Goal: Information Seeking & Learning: Check status

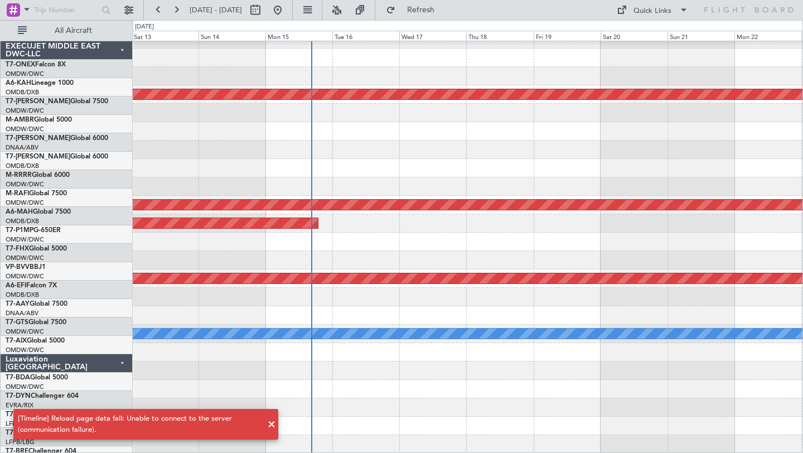
scroll to position [287, 0]
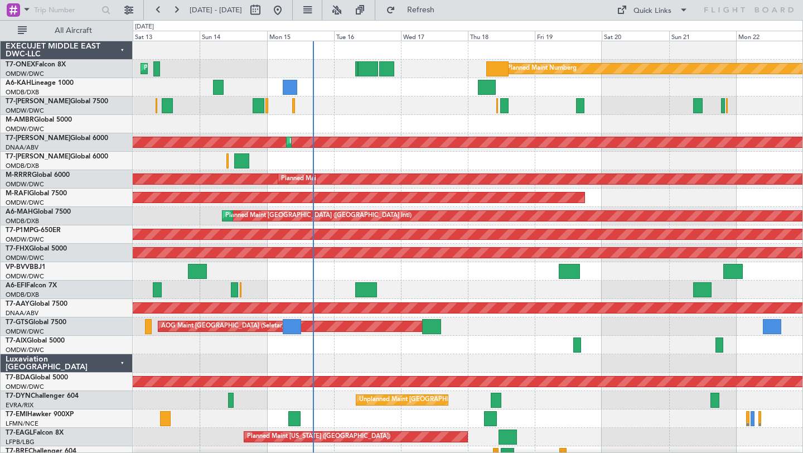
click at [452, 109] on div "Planned Maint Dubai (Al Maktoum Intl)" at bounding box center [468, 106] width 670 height 18
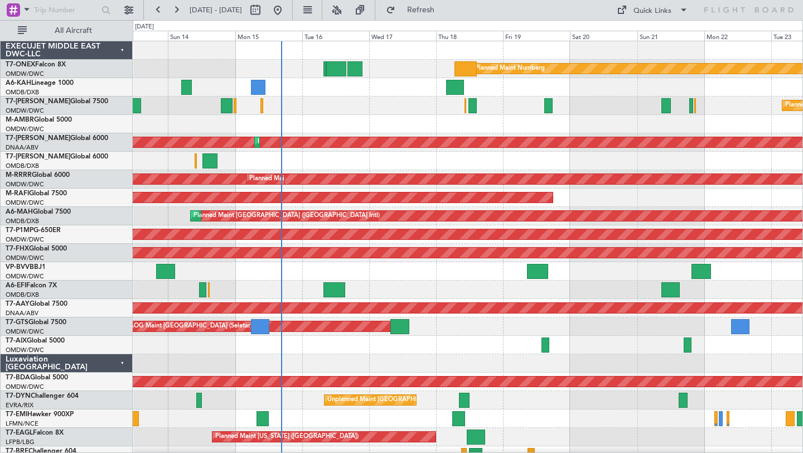
click at [374, 161] on div at bounding box center [468, 161] width 670 height 18
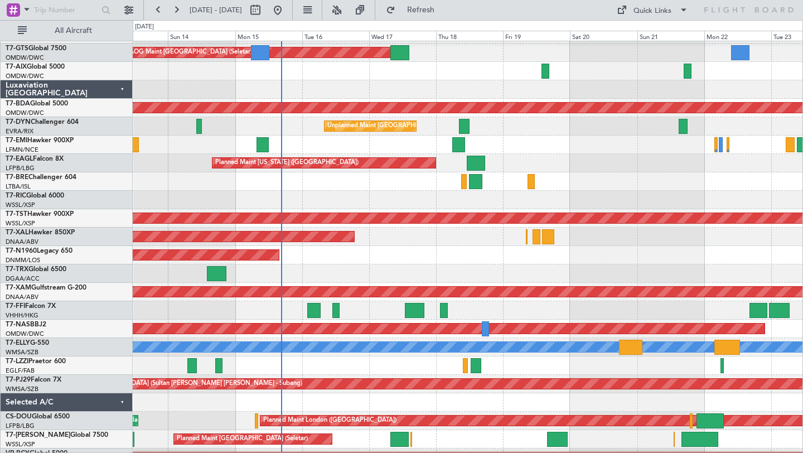
scroll to position [287, 0]
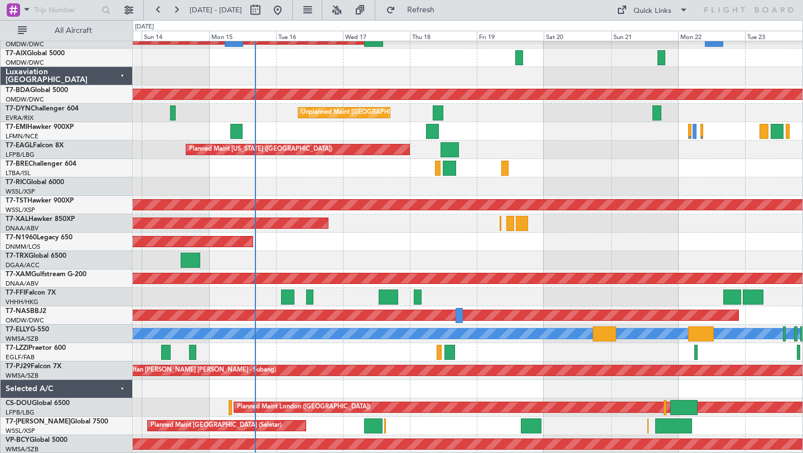
click at [365, 391] on div at bounding box center [468, 389] width 670 height 18
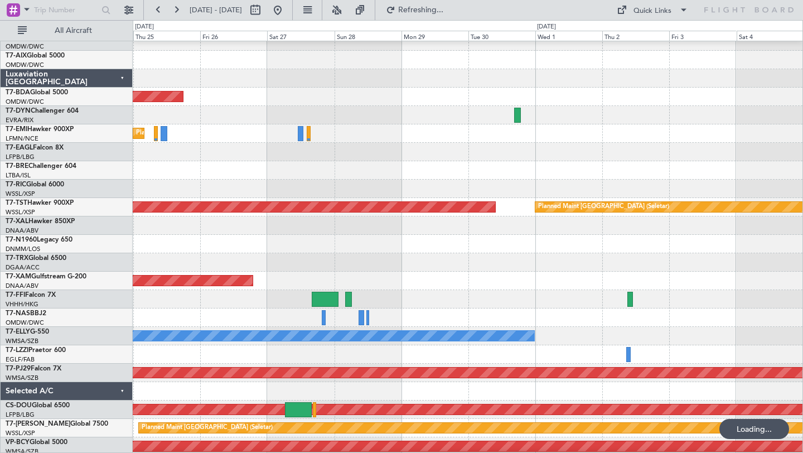
click at [365, 389] on div at bounding box center [468, 391] width 670 height 18
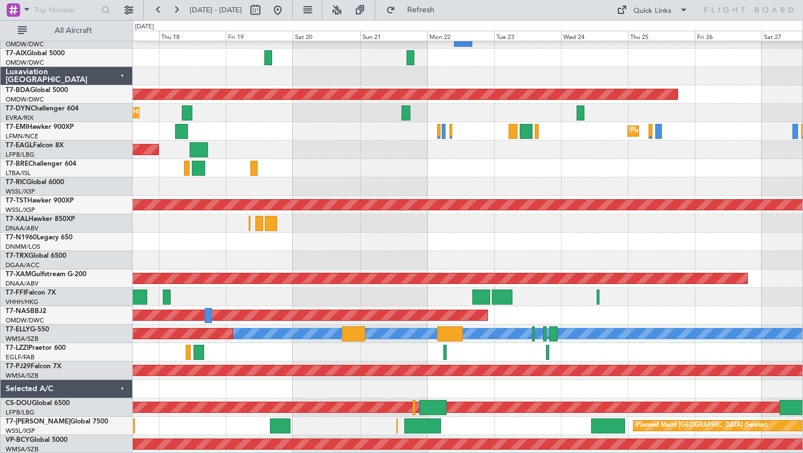
click at [803, 377] on div "Unplanned Maint [GEOGRAPHIC_DATA] (Al Maktoum Intl) AOG Maint Singapore (Seleta…" at bounding box center [401, 236] width 803 height 433
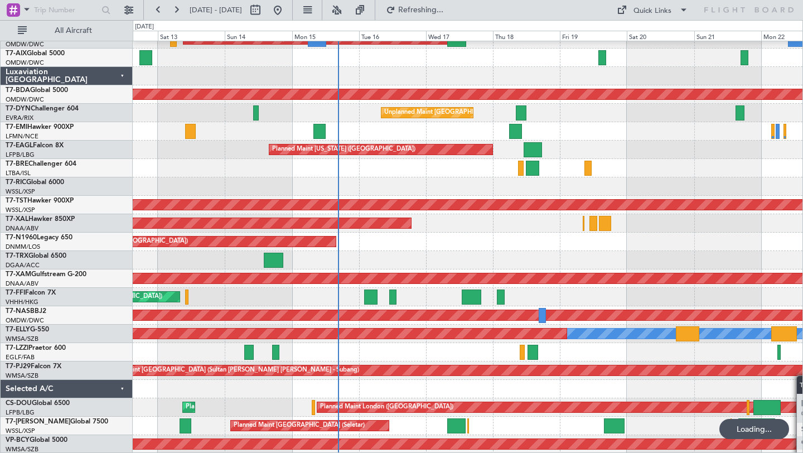
click at [788, 372] on div "Unplanned Maint [GEOGRAPHIC_DATA] (Al Maktoum Intl) AOG Maint Singapore (Seleta…" at bounding box center [468, 104] width 670 height 700
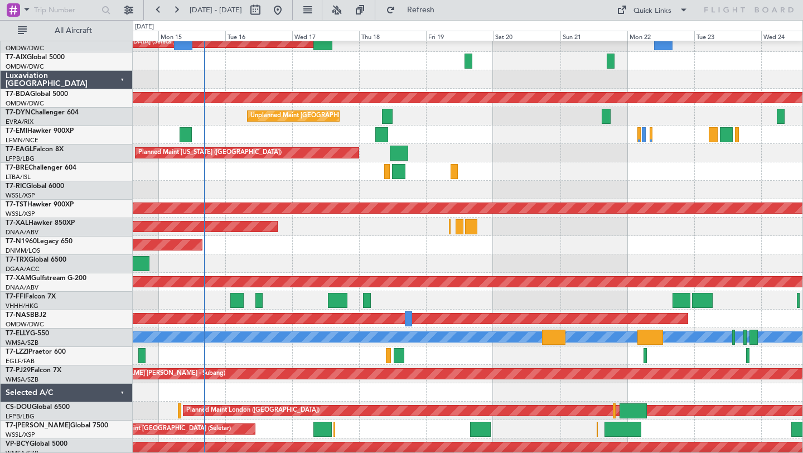
scroll to position [285, 0]
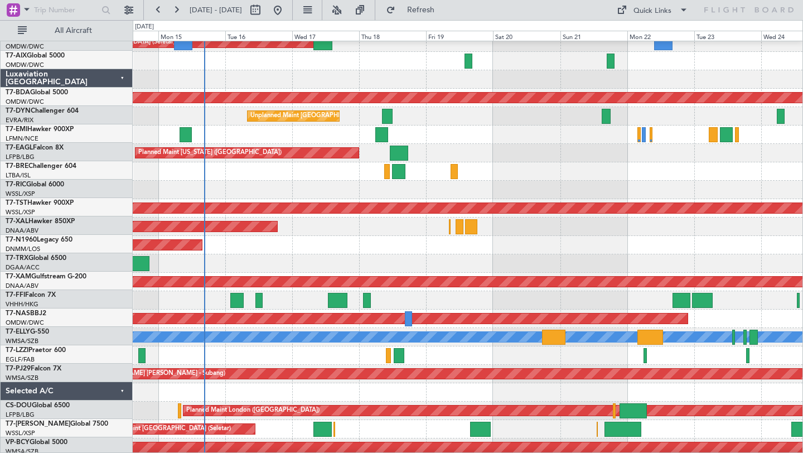
click at [423, 394] on div at bounding box center [468, 392] width 670 height 18
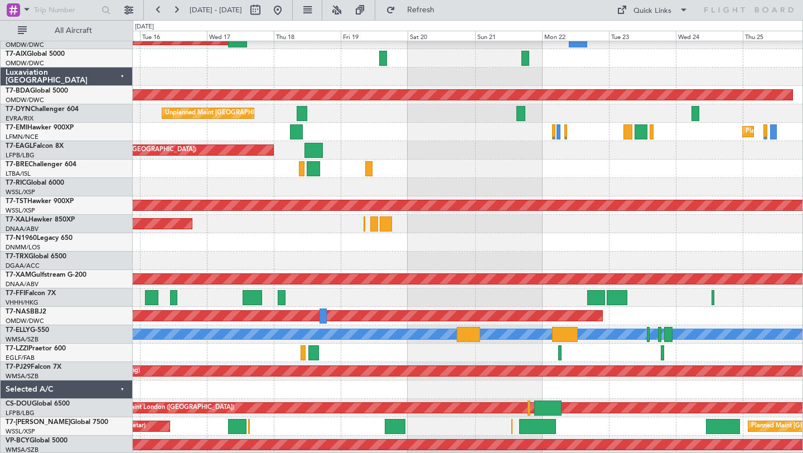
scroll to position [287, 0]
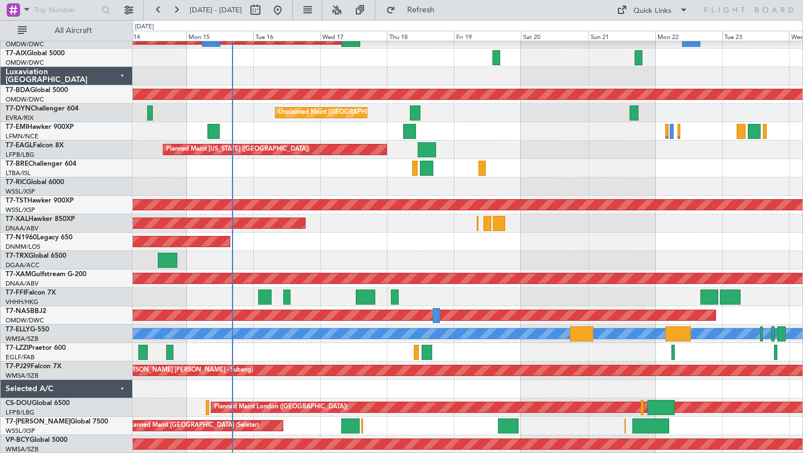
click at [533, 363] on div "Unplanned Maint [GEOGRAPHIC_DATA] (Al Maktoum Intl) Unplanned Maint [GEOGRAPHIC…" at bounding box center [468, 104] width 670 height 700
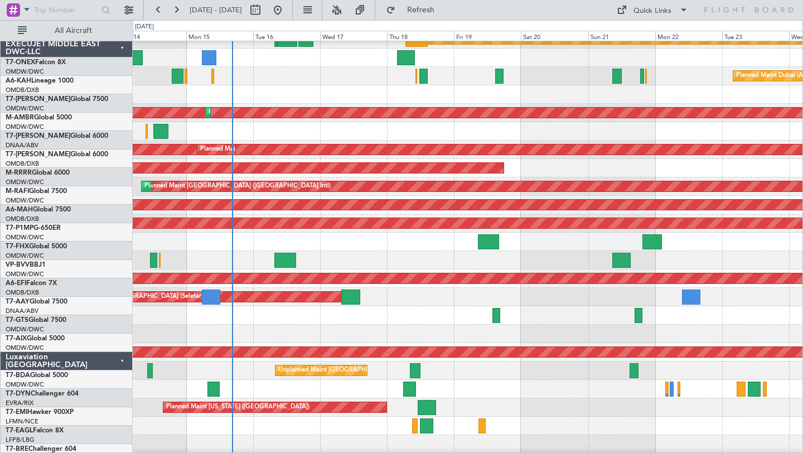
scroll to position [0, 0]
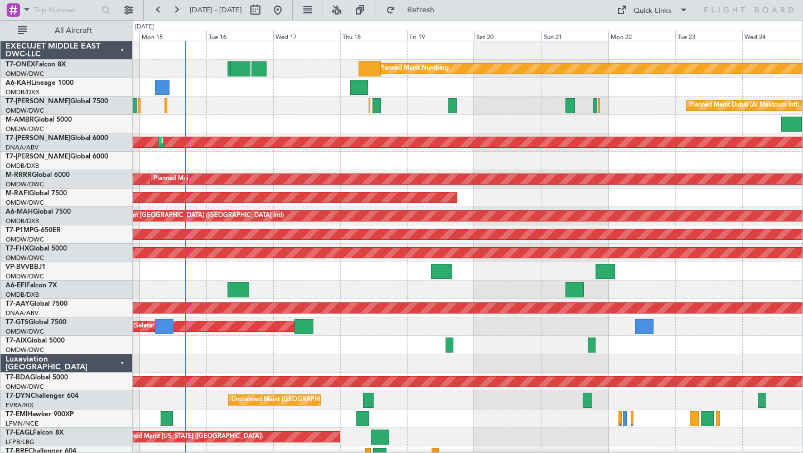
click at [497, 160] on div at bounding box center [468, 161] width 670 height 18
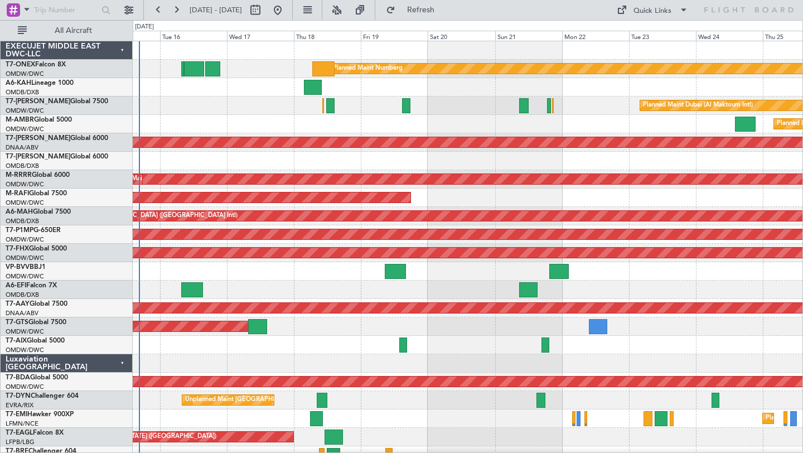
click at [389, 107] on div "Planned Maint Dubai (Al Maktoum Intl)" at bounding box center [468, 106] width 670 height 18
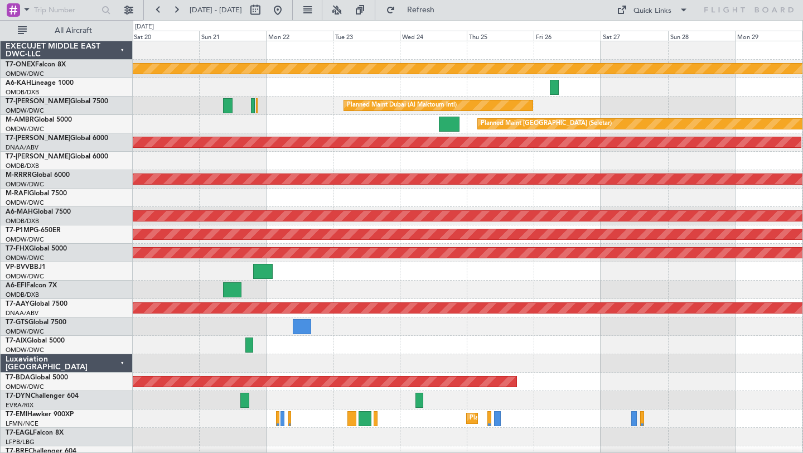
click at [340, 129] on div "Planned Maint [GEOGRAPHIC_DATA] (Seletar)" at bounding box center [468, 124] width 670 height 18
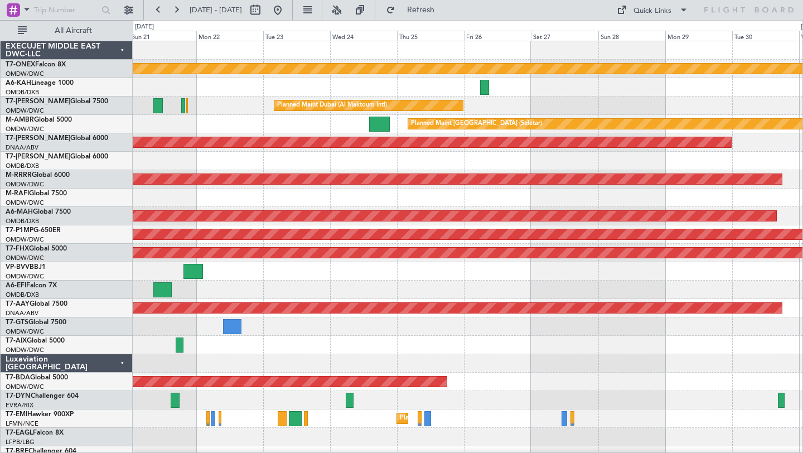
click at [406, 157] on div at bounding box center [468, 161] width 670 height 18
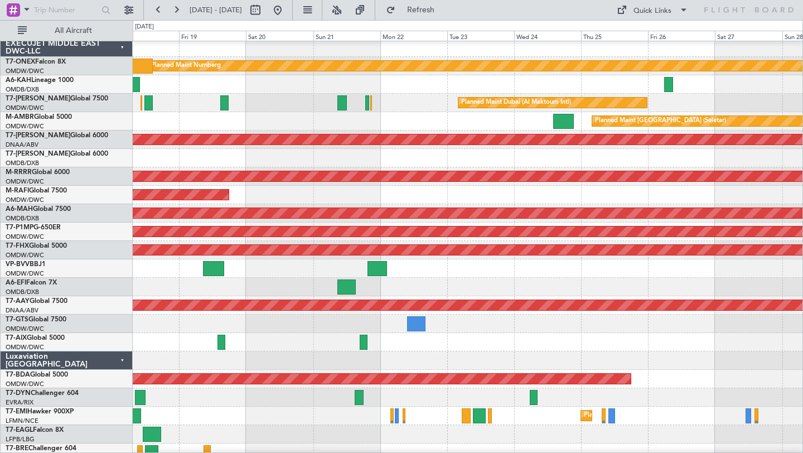
scroll to position [4, 0]
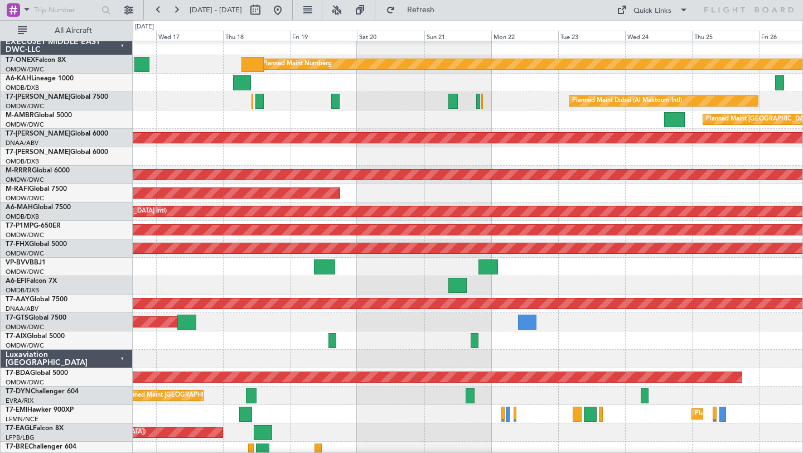
click at [668, 155] on div at bounding box center [468, 156] width 670 height 18
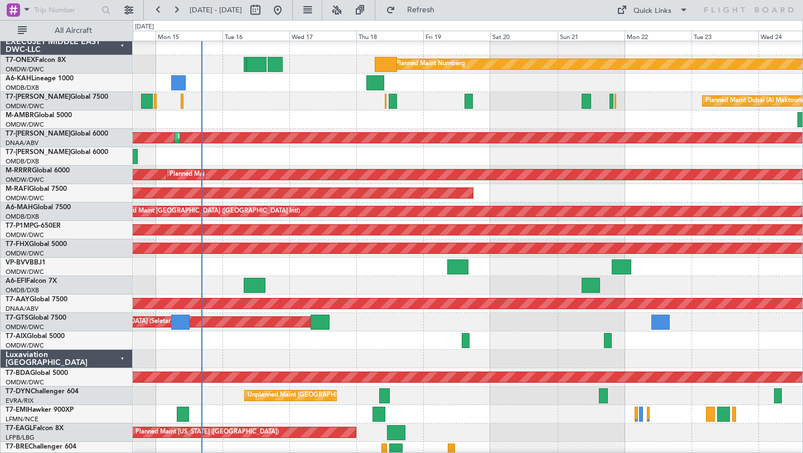
scroll to position [3, 0]
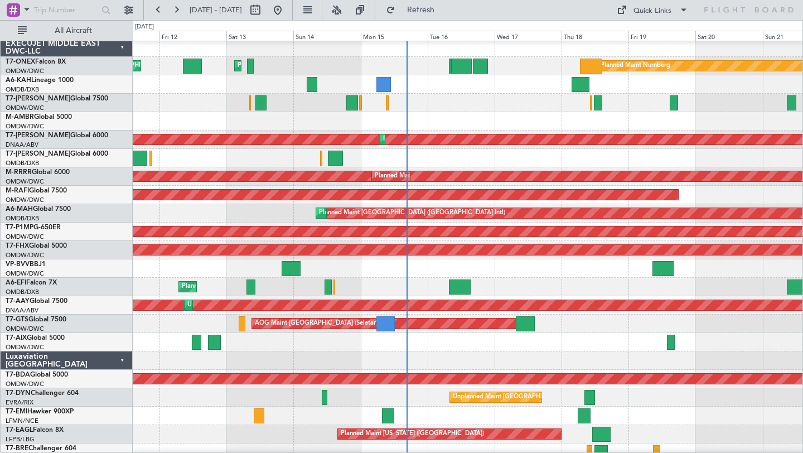
click at [758, 152] on div at bounding box center [468, 158] width 670 height 18
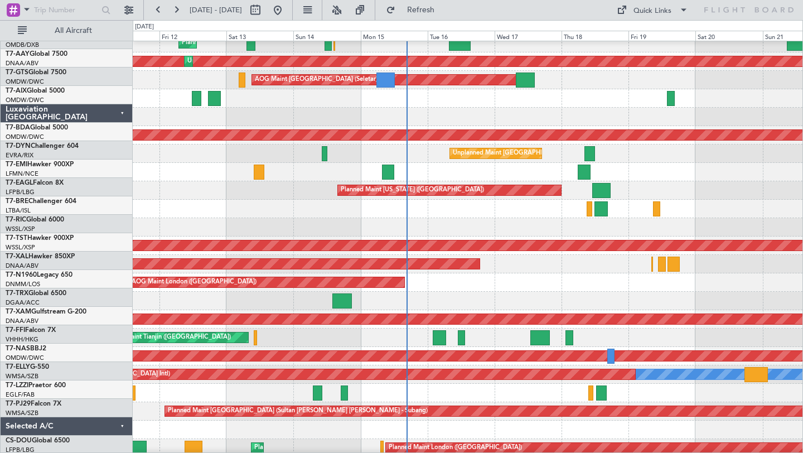
scroll to position [252, 0]
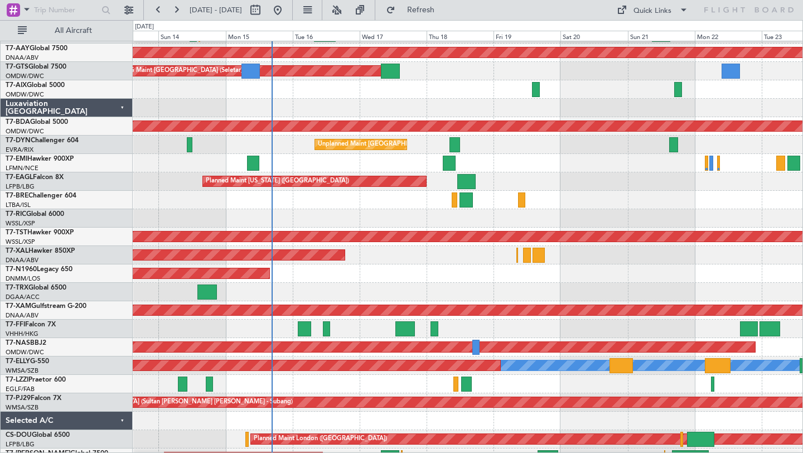
click at [535, 177] on div "Planned Maint [US_STATE] ([GEOGRAPHIC_DATA])" at bounding box center [468, 181] width 670 height 18
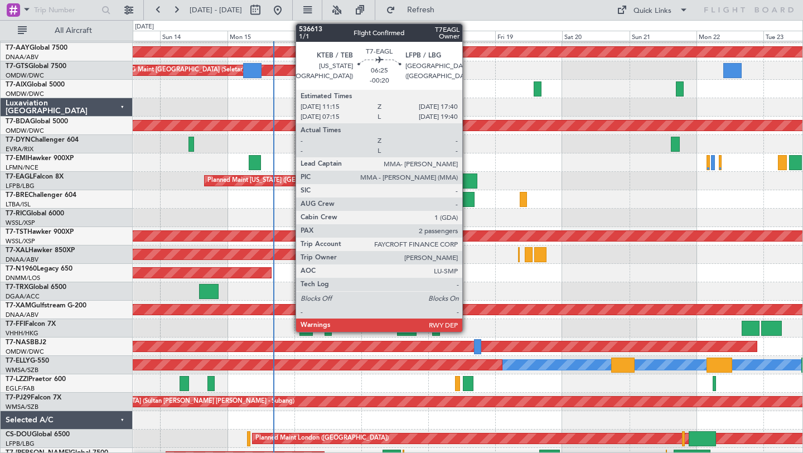
click at [468, 180] on div at bounding box center [468, 181] width 18 height 15
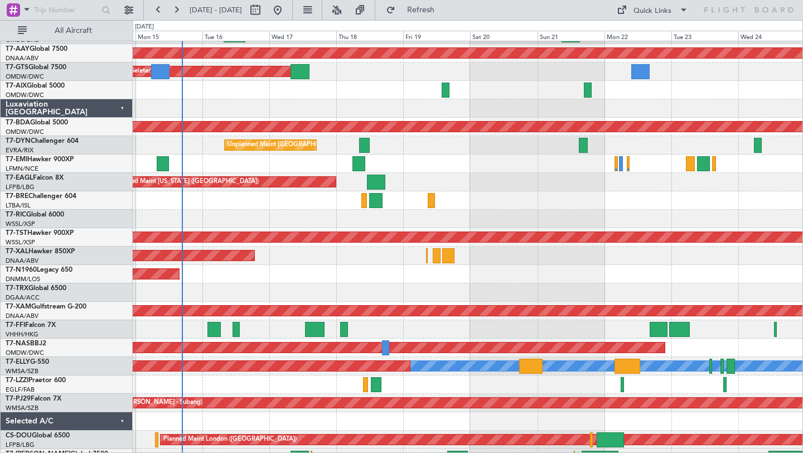
scroll to position [254, 0]
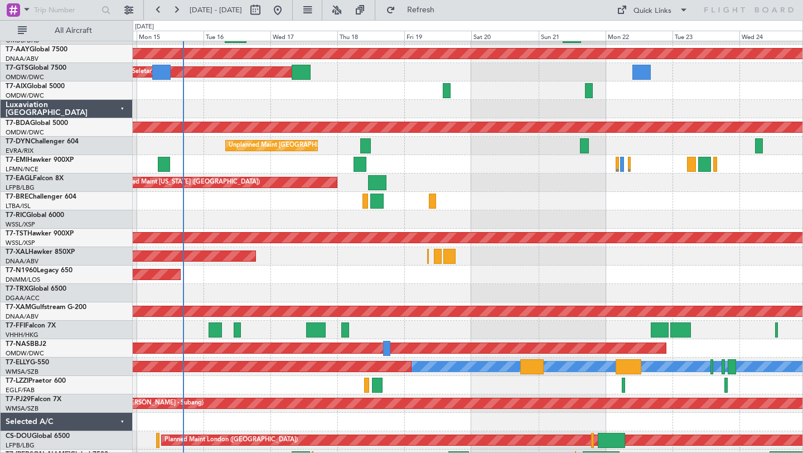
click at [563, 276] on div "AOG Maint London ([GEOGRAPHIC_DATA])" at bounding box center [468, 275] width 670 height 18
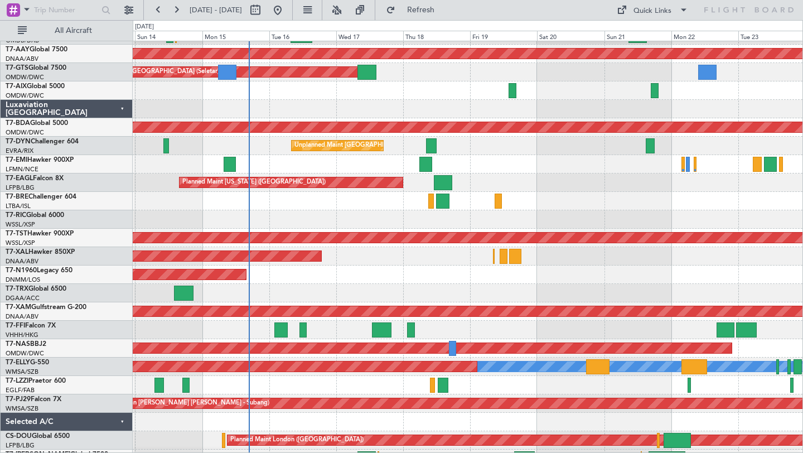
click at [567, 258] on div "Planned Maint [PERSON_NAME]" at bounding box center [468, 256] width 670 height 18
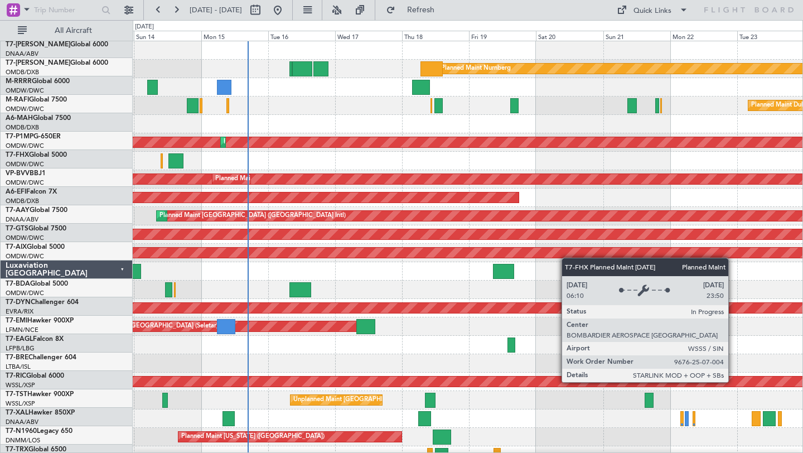
scroll to position [0, 0]
